Goal: Navigation & Orientation: Go to known website

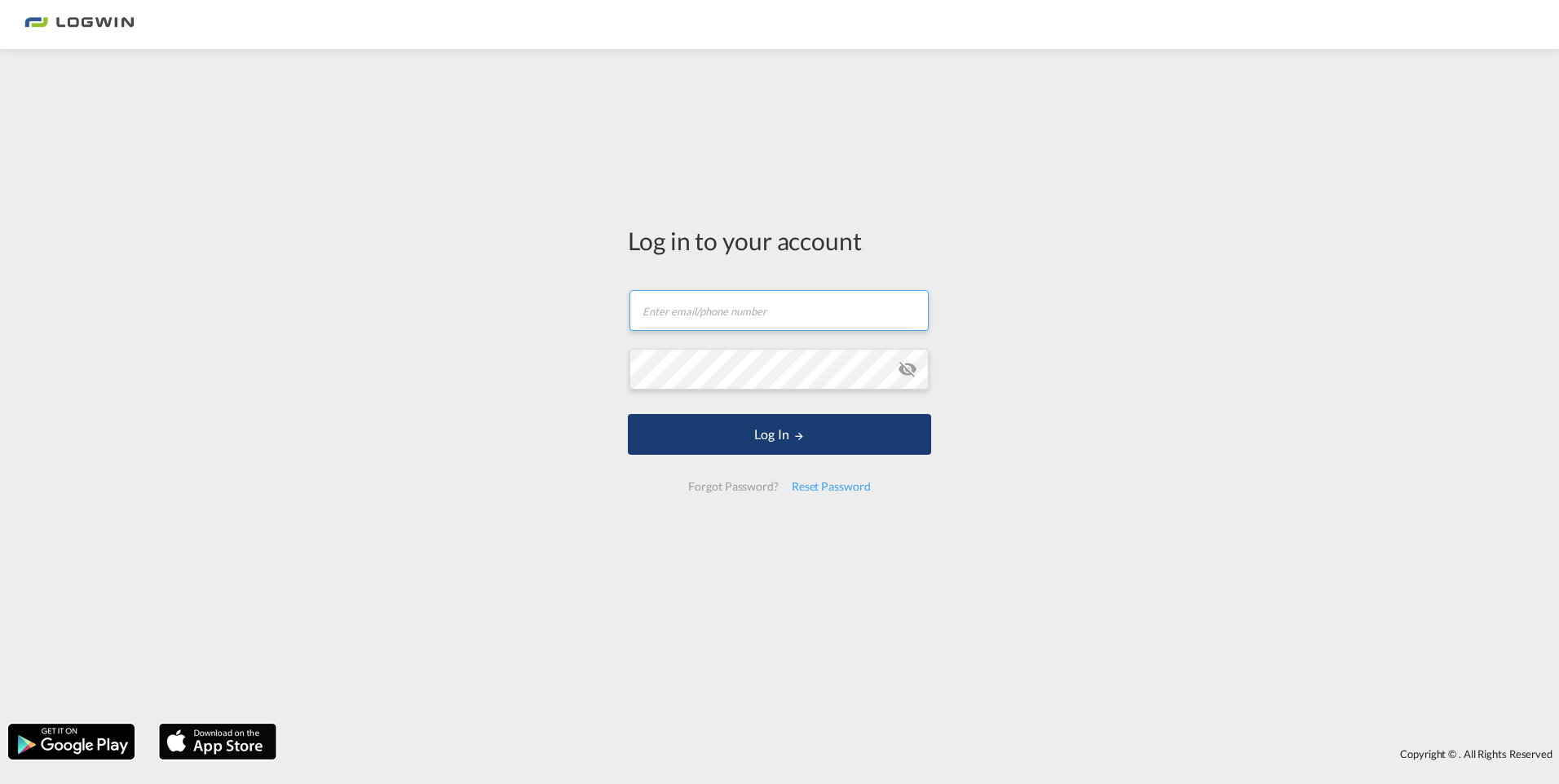
type input "[PERSON_NAME][EMAIL_ADDRESS][PERSON_NAME][DOMAIN_NAME]"
click at [775, 426] on button "Log In" at bounding box center [779, 434] width 303 height 41
